Goal: Learn about a topic

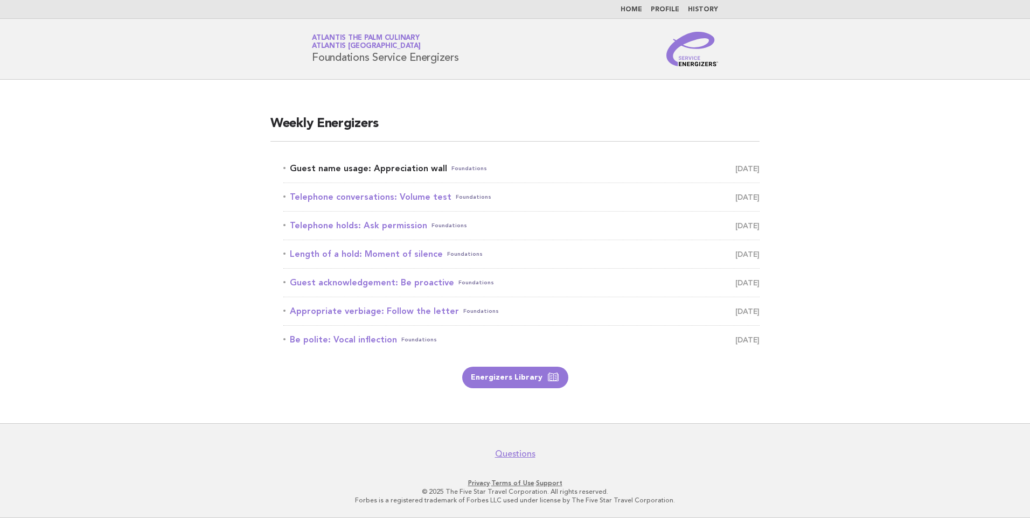
click at [389, 169] on link "Guest name usage: Appreciation wall Foundations August 18" at bounding box center [521, 168] width 476 height 15
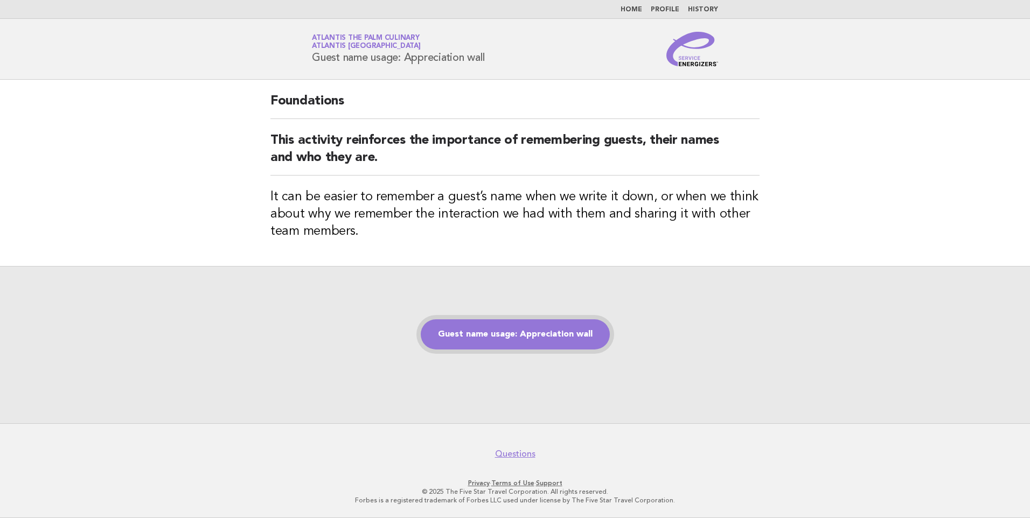
click at [522, 333] on link "Guest name usage: Appreciation wall" at bounding box center [515, 334] width 189 height 30
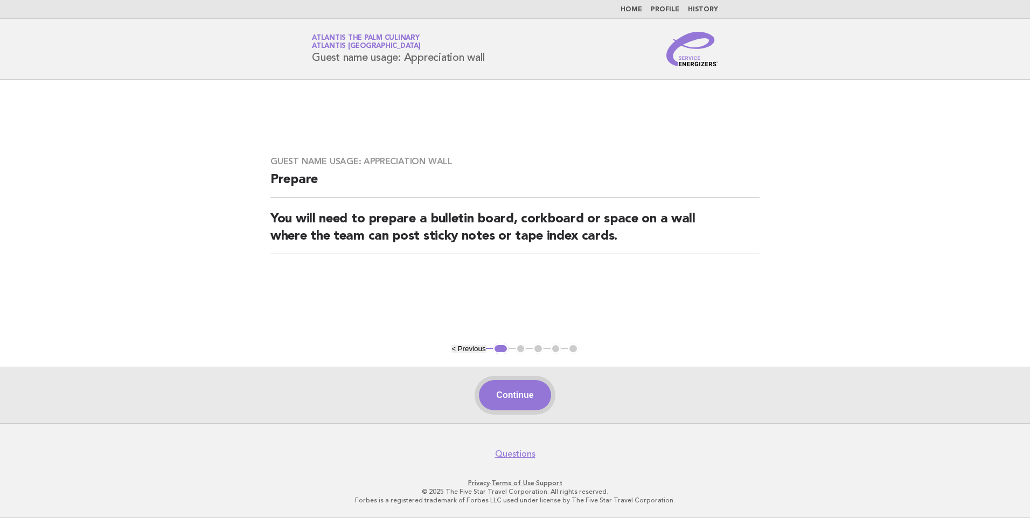
click at [519, 398] on button "Continue" at bounding box center [515, 395] width 72 height 30
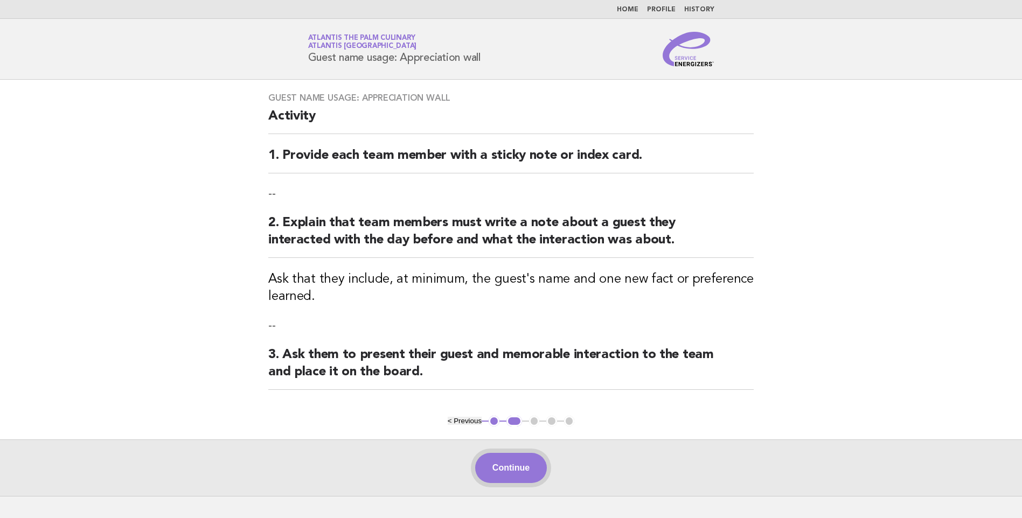
click at [516, 471] on button "Continue" at bounding box center [511, 468] width 72 height 30
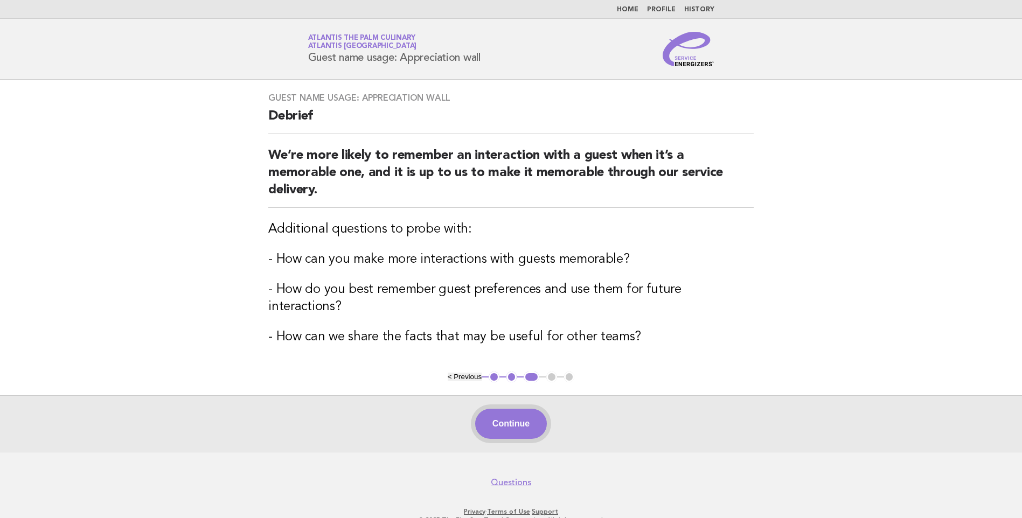
click at [505, 412] on button "Continue" at bounding box center [511, 424] width 72 height 30
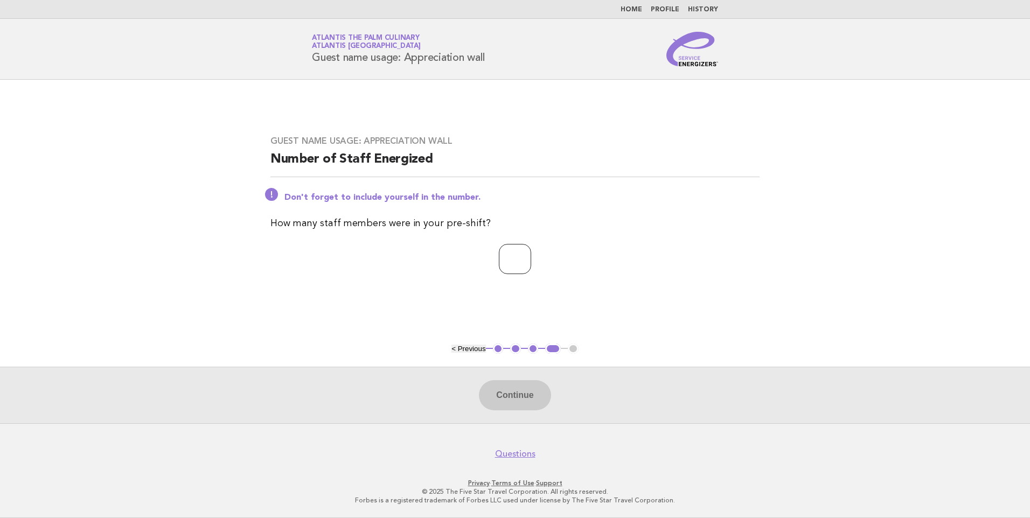
click at [499, 258] on input "number" at bounding box center [515, 259] width 32 height 30
type input "**"
click at [524, 402] on button "Continue" at bounding box center [515, 395] width 72 height 30
